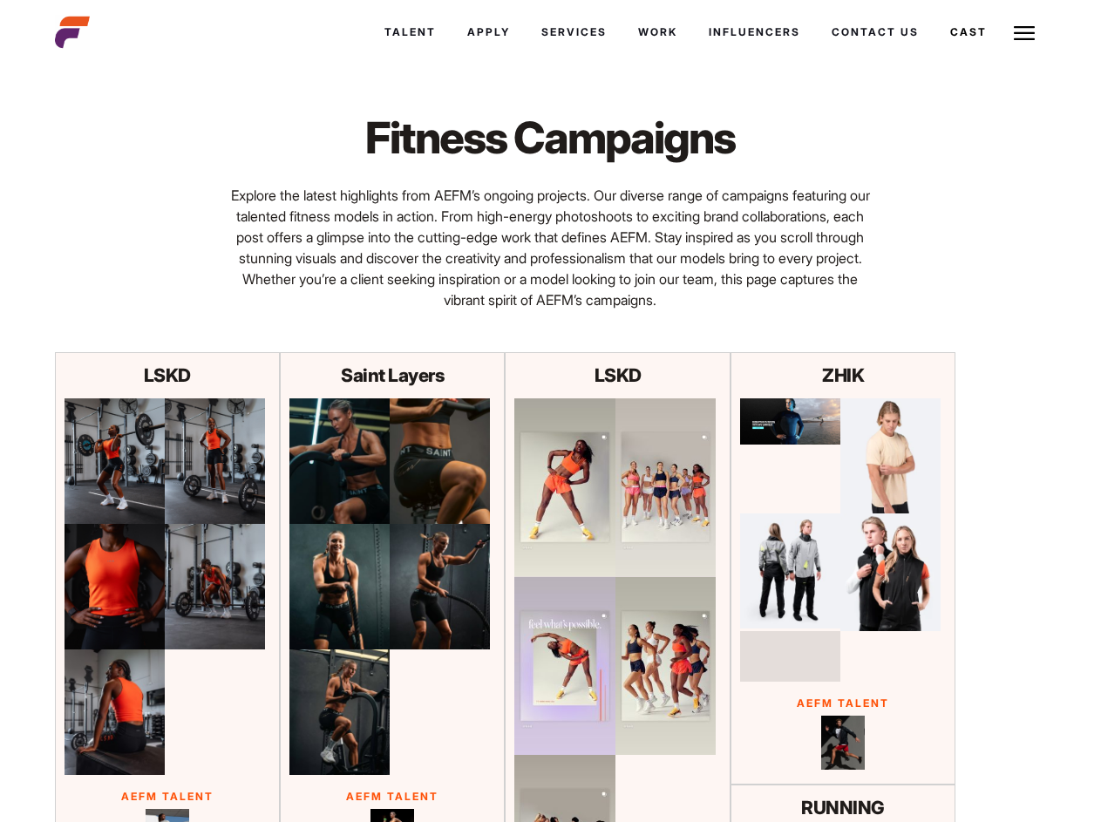
click at [935, 56] on link "Cast" at bounding box center [969, 32] width 68 height 47
click at [0, 0] on link "Casted Talent" at bounding box center [0, 0] width 0 height 0
